Goal: Information Seeking & Learning: Learn about a topic

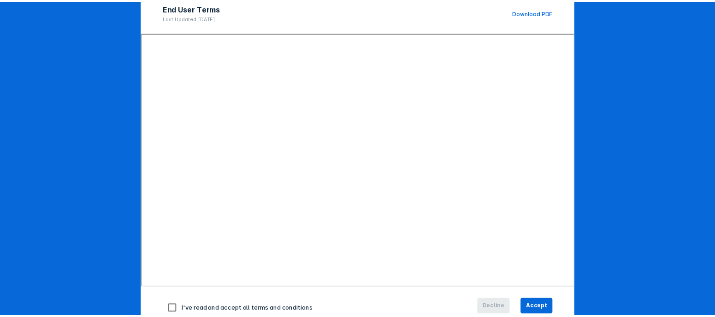
scroll to position [121, 0]
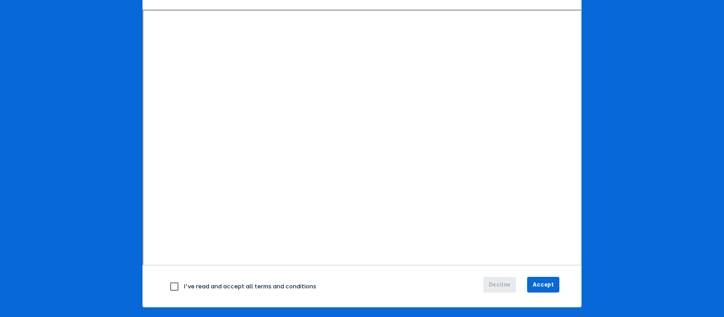
click at [170, 284] on input "checkbox" at bounding box center [174, 286] width 19 height 19
checkbox input "true"
click at [540, 280] on span "Accept" at bounding box center [542, 284] width 21 height 8
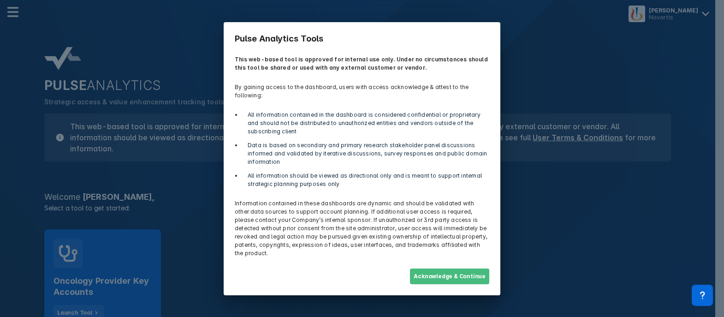
click at [462, 268] on button "Acknowledge & Continue" at bounding box center [449, 276] width 79 height 16
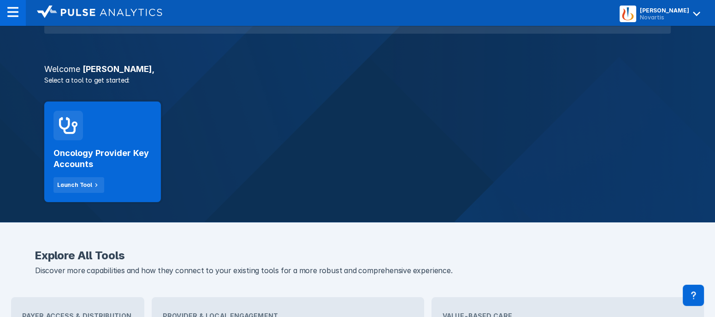
scroll to position [141, 0]
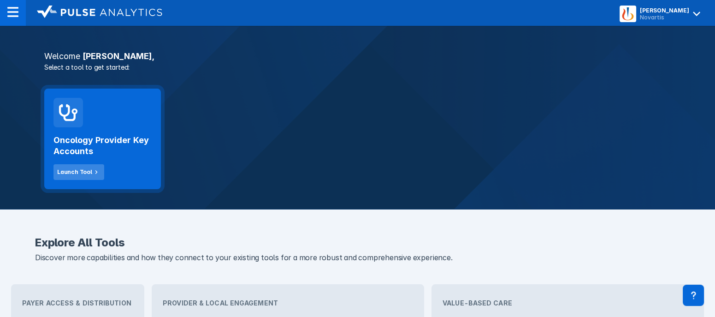
click at [94, 172] on icon at bounding box center [96, 172] width 8 height 8
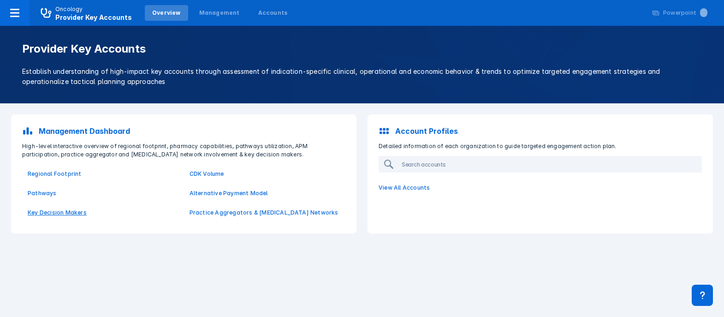
click at [62, 212] on p "Key Decision Makers" at bounding box center [103, 212] width 151 height 8
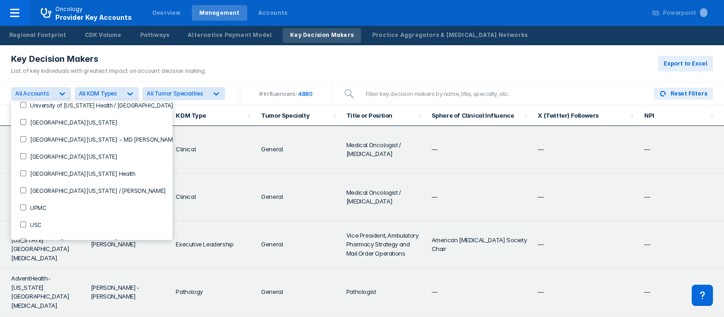
scroll to position [1853, 0]
click at [39, 204] on label "UPMC" at bounding box center [36, 208] width 20 height 8
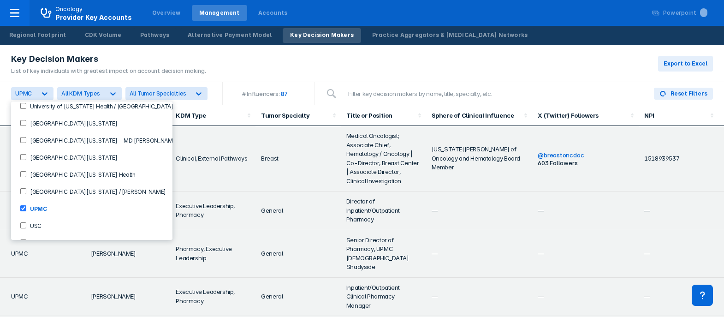
scroll to position [0, 0]
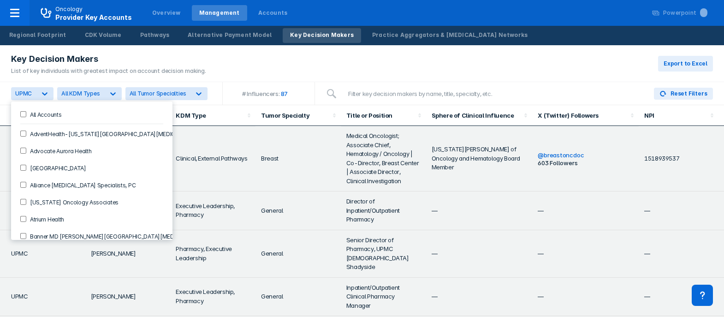
click at [555, 67] on div "Key Decision Makers List of key individuals with greatest impact on account dec…" at bounding box center [362, 63] width 724 height 37
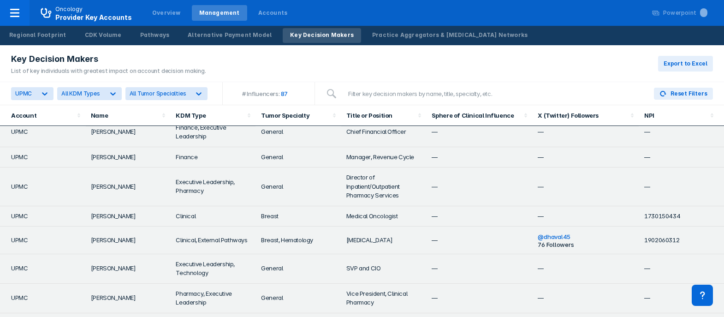
scroll to position [0, 0]
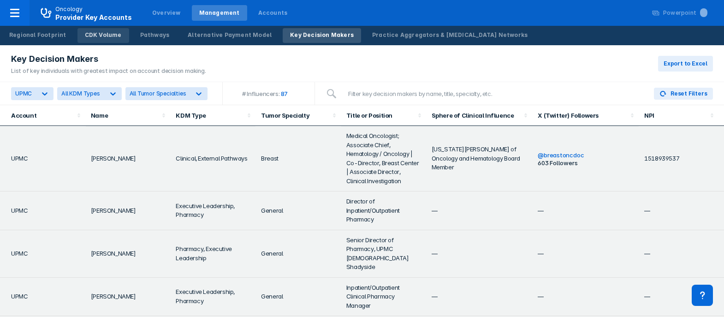
click at [100, 35] on div "CDK Volume" at bounding box center [103, 35] width 37 height 8
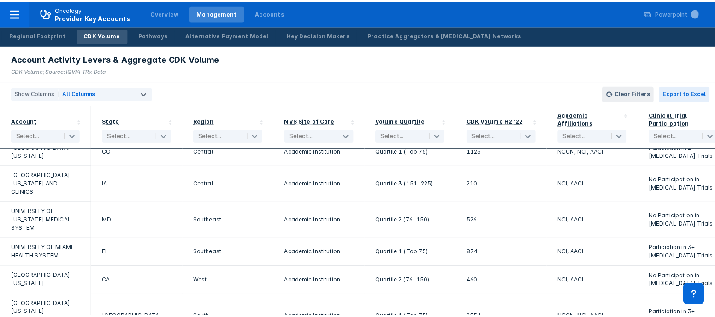
scroll to position [2662, 0]
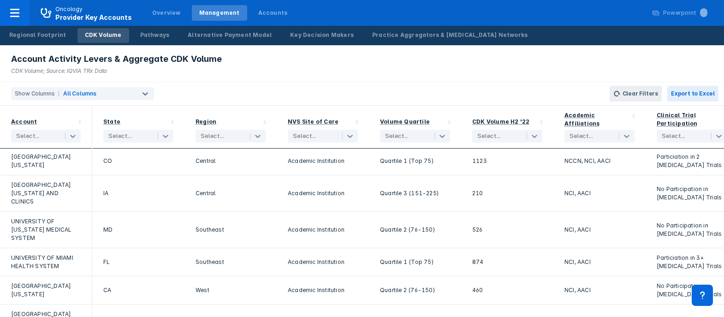
click at [154, 38] on div "Pathways" at bounding box center [155, 35] width 30 height 8
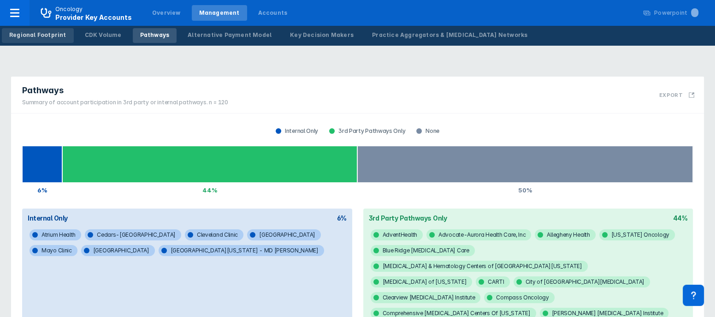
click at [32, 40] on link "Regional Footprint" at bounding box center [38, 35] width 72 height 15
